Goal: Navigation & Orientation: Go to known website

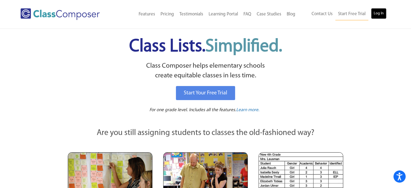
click at [379, 12] on link "Log In" at bounding box center [378, 13] width 15 height 11
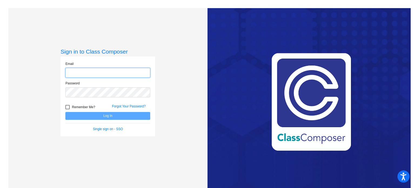
type input "[EMAIL_ADDRESS][DOMAIN_NAME]"
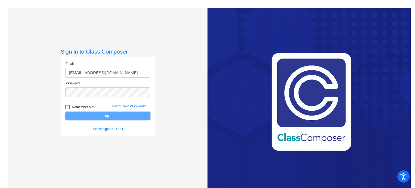
click at [116, 115] on button "Log In" at bounding box center [107, 116] width 85 height 8
